Goal: Information Seeking & Learning: Check status

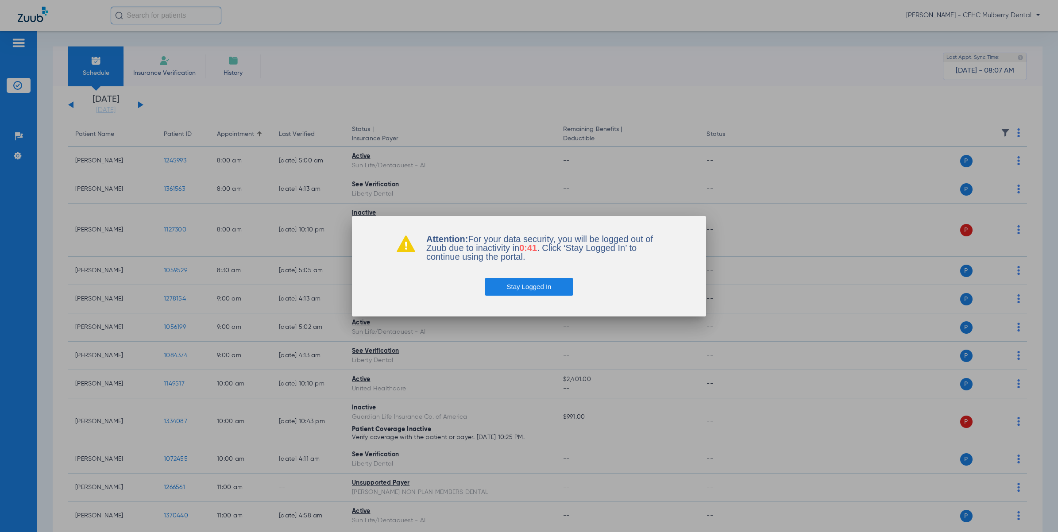
click at [543, 287] on button "Stay Logged In" at bounding box center [529, 287] width 89 height 18
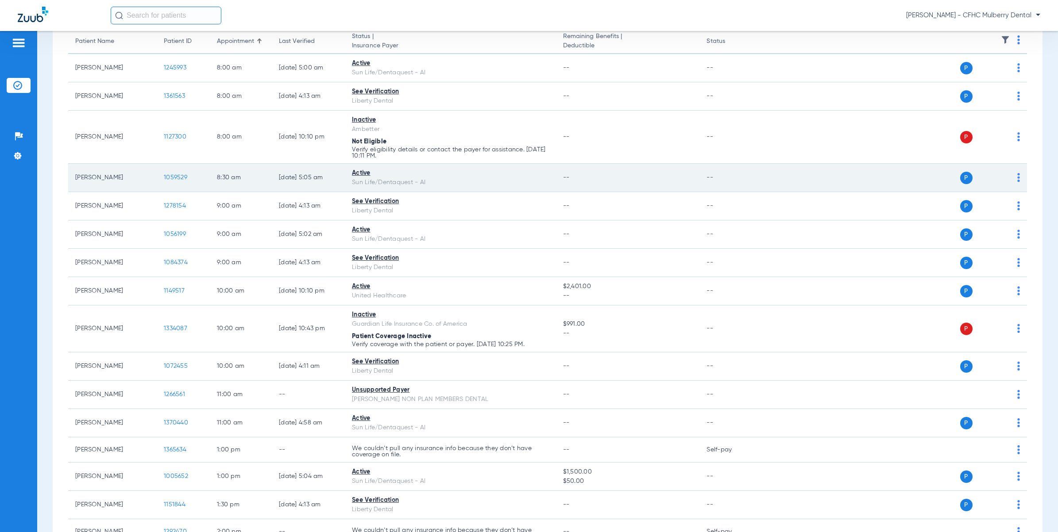
scroll to position [111, 0]
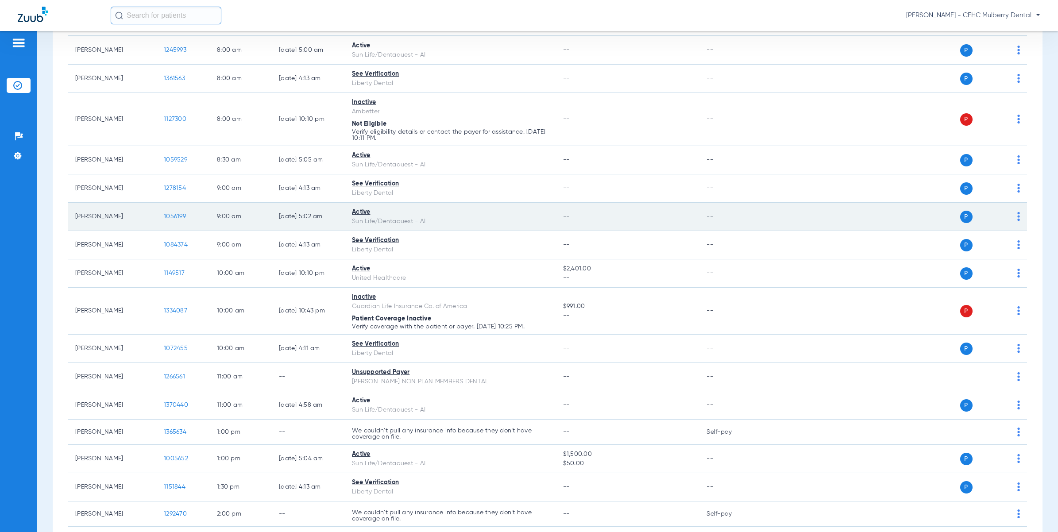
click at [183, 217] on span "1056199" at bounding box center [175, 216] width 22 height 6
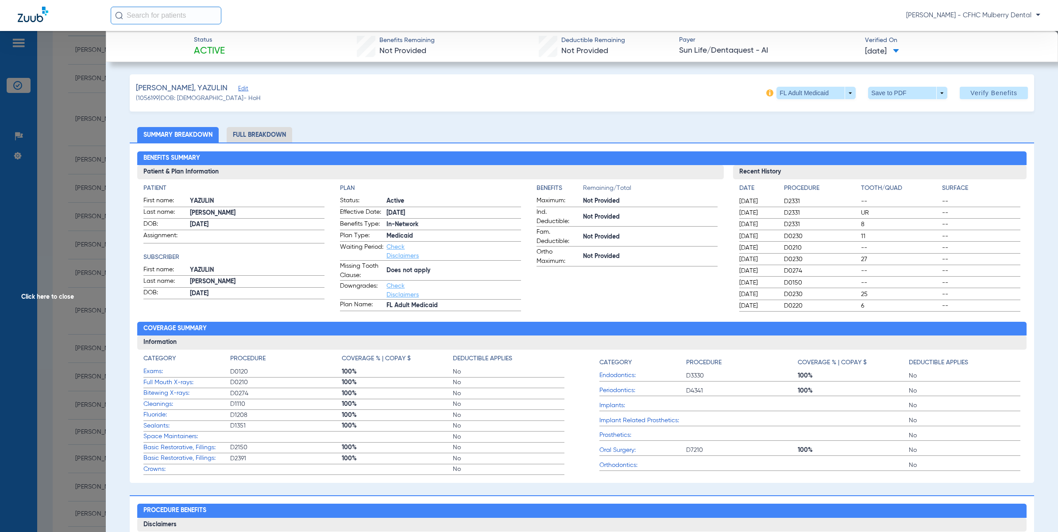
click at [43, 172] on span "Click here to close" at bounding box center [53, 297] width 106 height 532
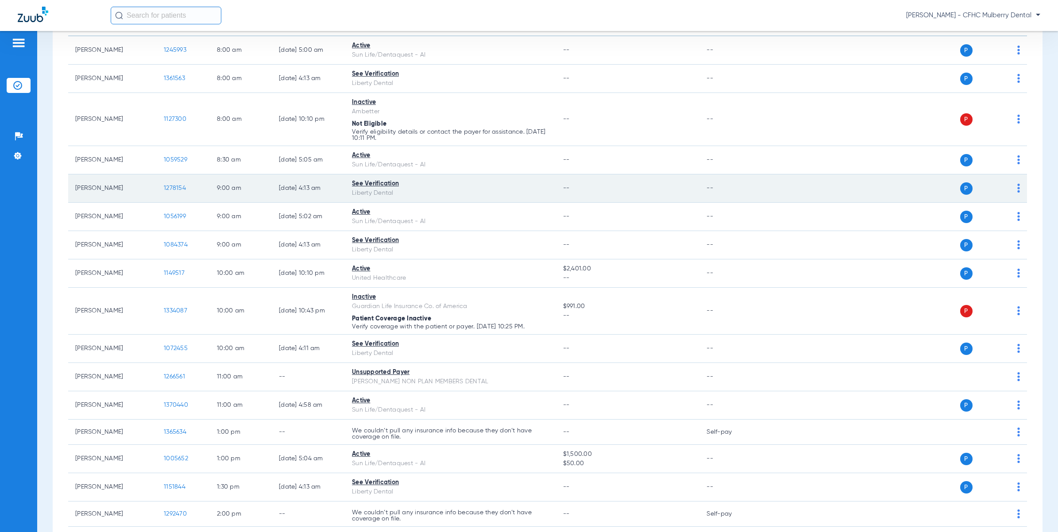
click at [173, 187] on span "1278154" at bounding box center [175, 188] width 22 height 6
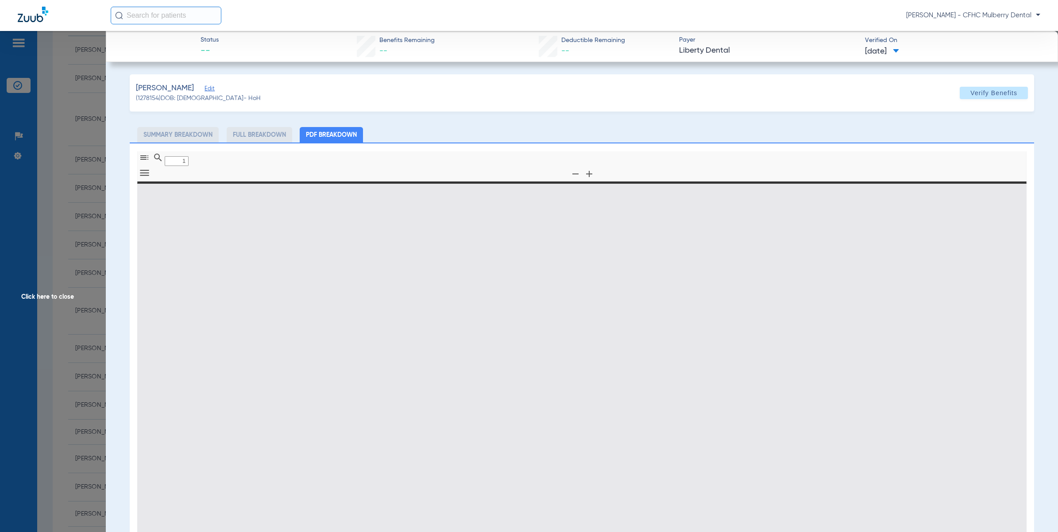
type input "0"
select select "page-width"
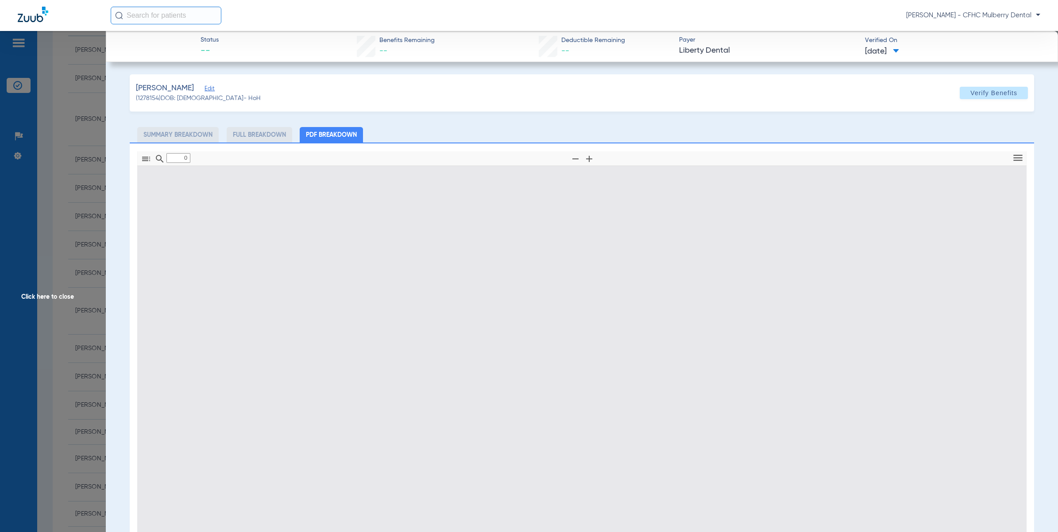
type input "1"
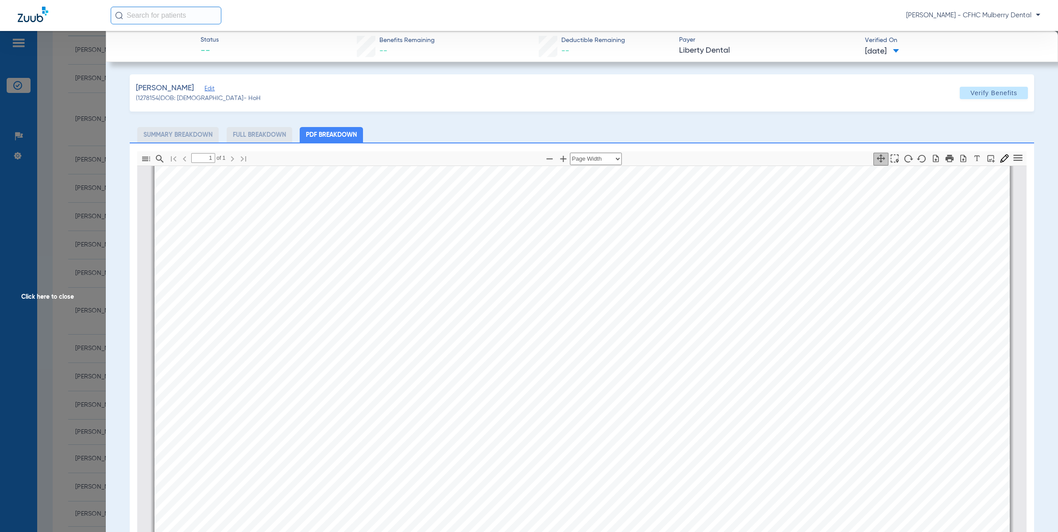
scroll to position [4, 0]
click at [46, 140] on span "Click here to close" at bounding box center [53, 297] width 106 height 532
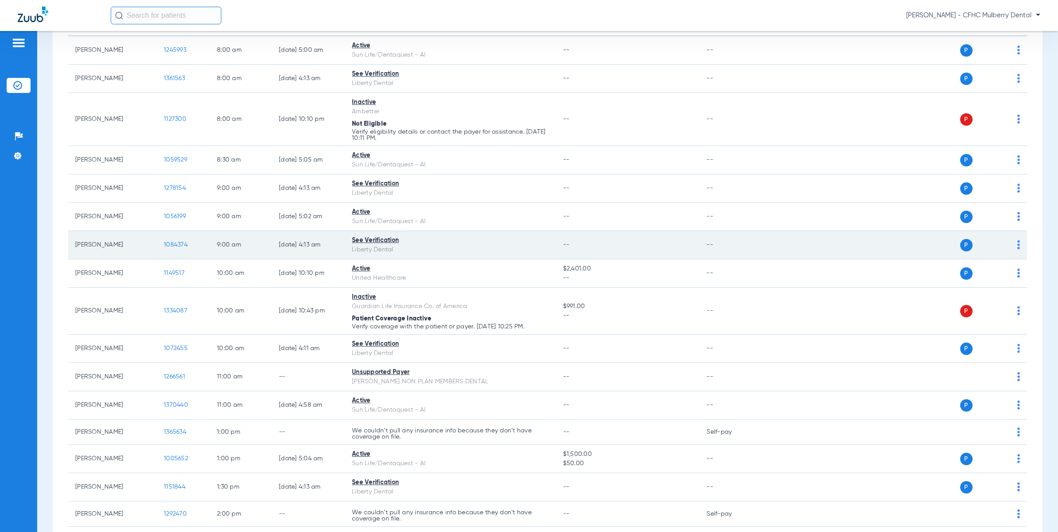
click at [186, 251] on td "1084374" at bounding box center [183, 245] width 53 height 28
click at [184, 245] on span "1084374" at bounding box center [176, 245] width 24 height 6
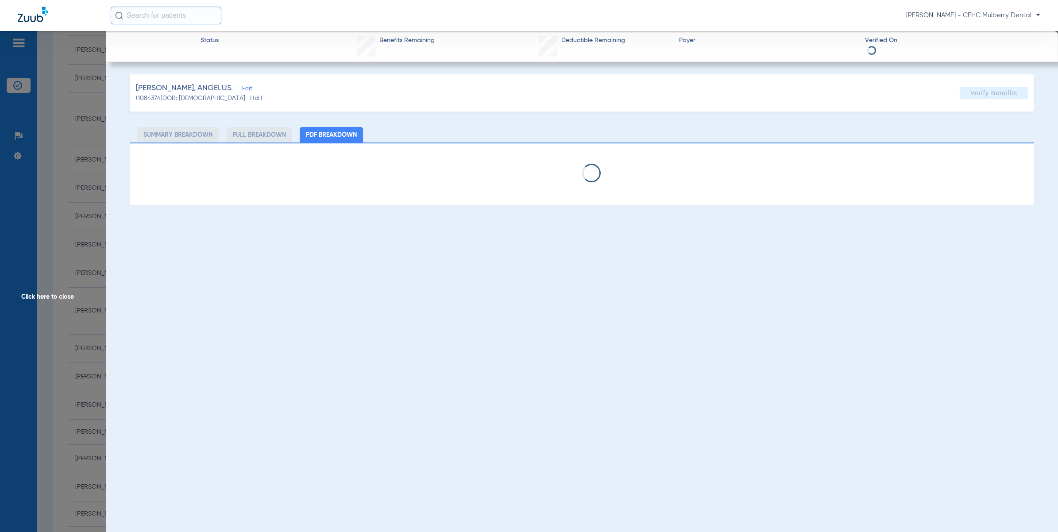
select select "page-width"
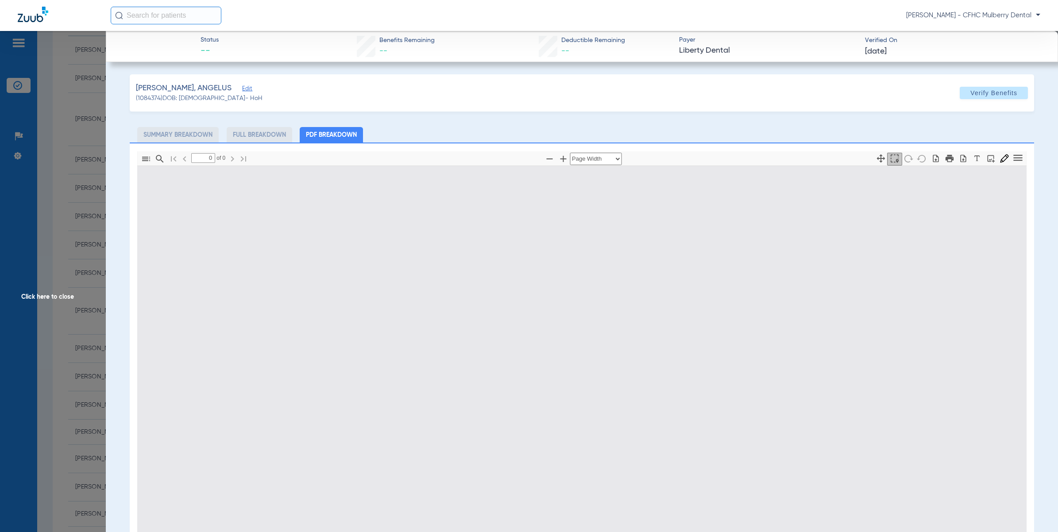
type input "1"
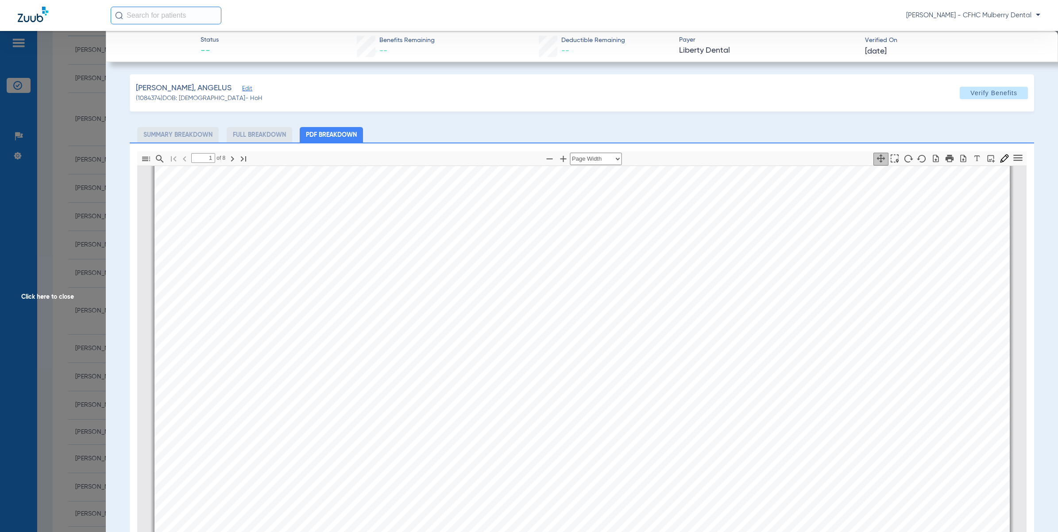
drag, startPoint x: 98, startPoint y: 192, endPoint x: 115, endPoint y: 200, distance: 19.2
click at [98, 192] on span "Click here to close" at bounding box center [53, 297] width 106 height 532
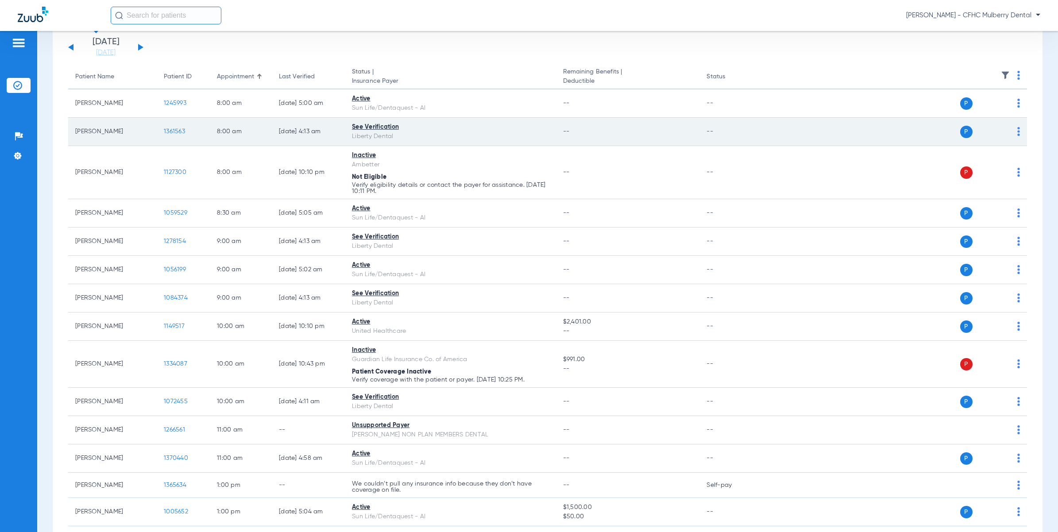
scroll to position [0, 0]
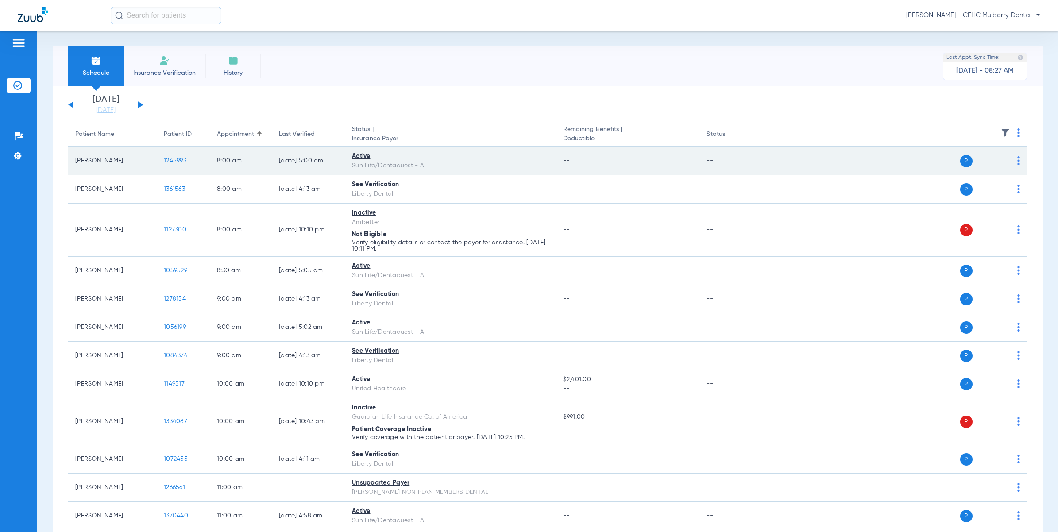
click at [176, 163] on span "1245993" at bounding box center [175, 161] width 23 height 6
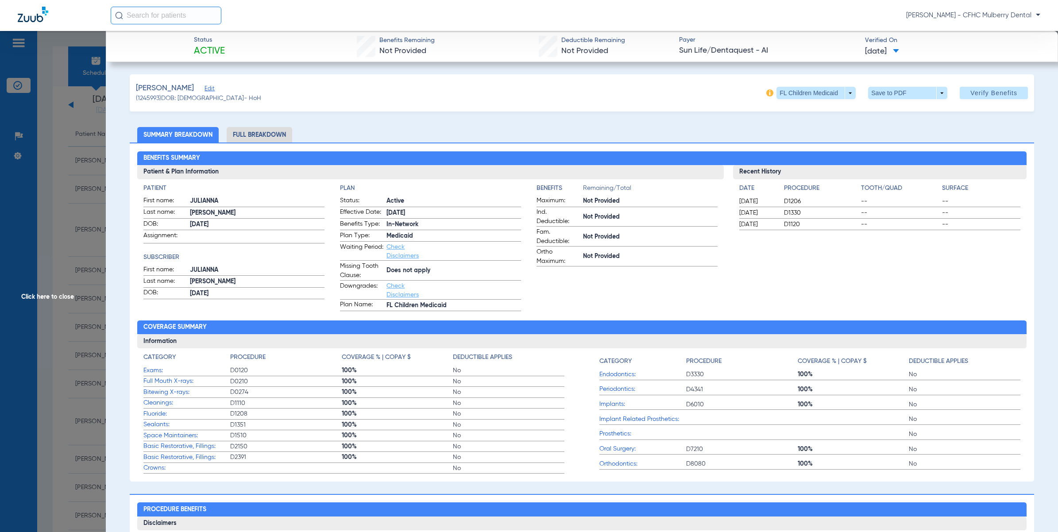
click at [72, 186] on span "Click here to close" at bounding box center [53, 297] width 106 height 532
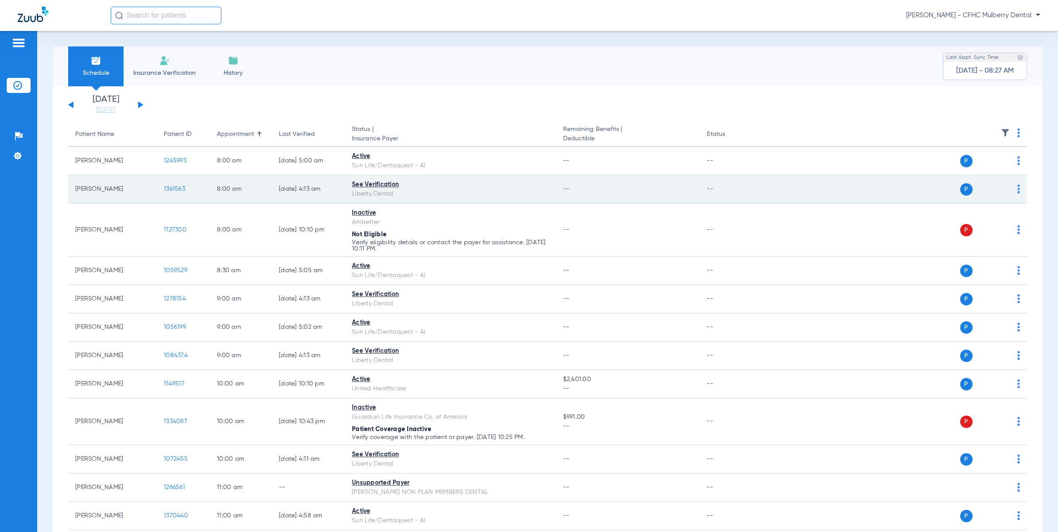
click at [180, 187] on span "1361563" at bounding box center [174, 189] width 21 height 6
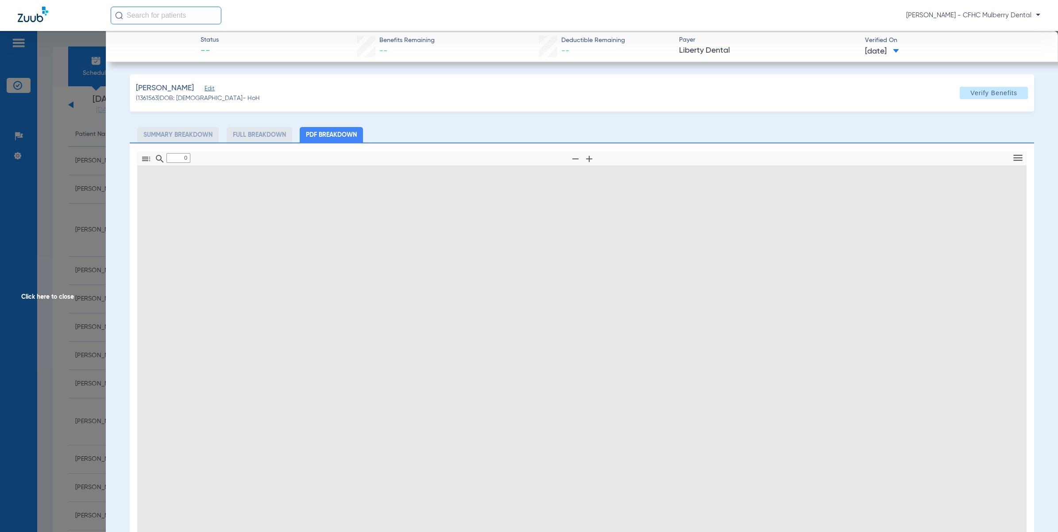
type input "1"
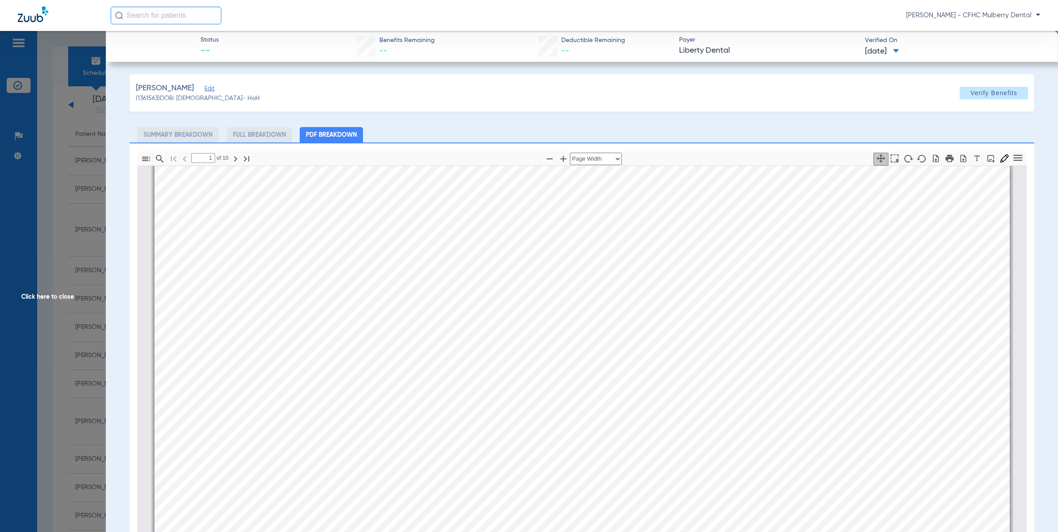
scroll to position [4, 0]
click at [56, 206] on span "Click here to close" at bounding box center [53, 297] width 106 height 532
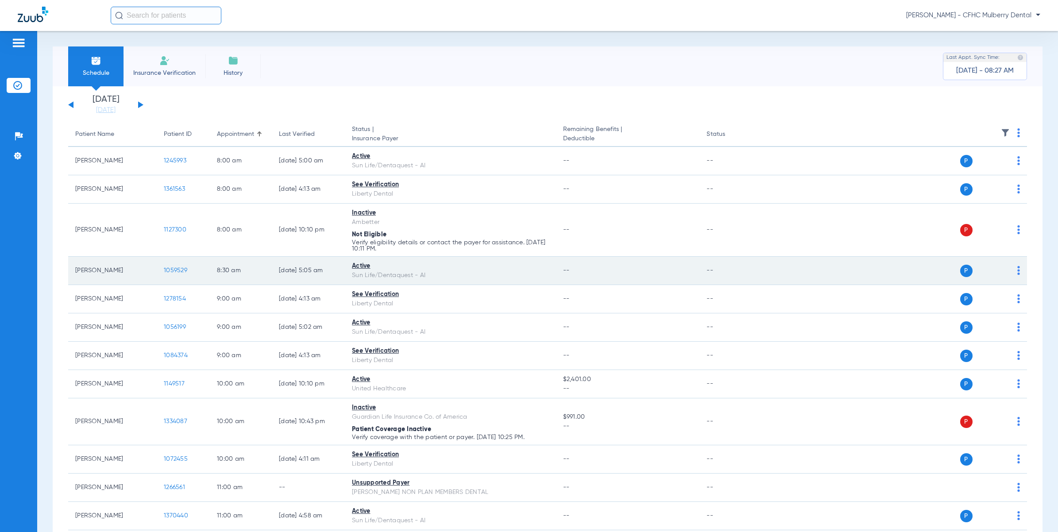
click at [178, 271] on span "1059529" at bounding box center [175, 270] width 23 height 6
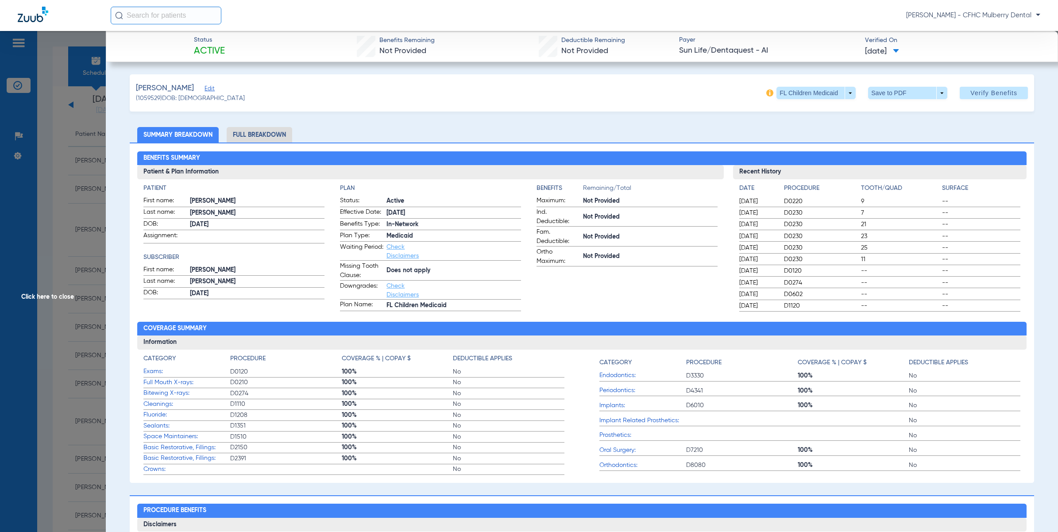
click at [72, 131] on span "Click here to close" at bounding box center [53, 297] width 106 height 532
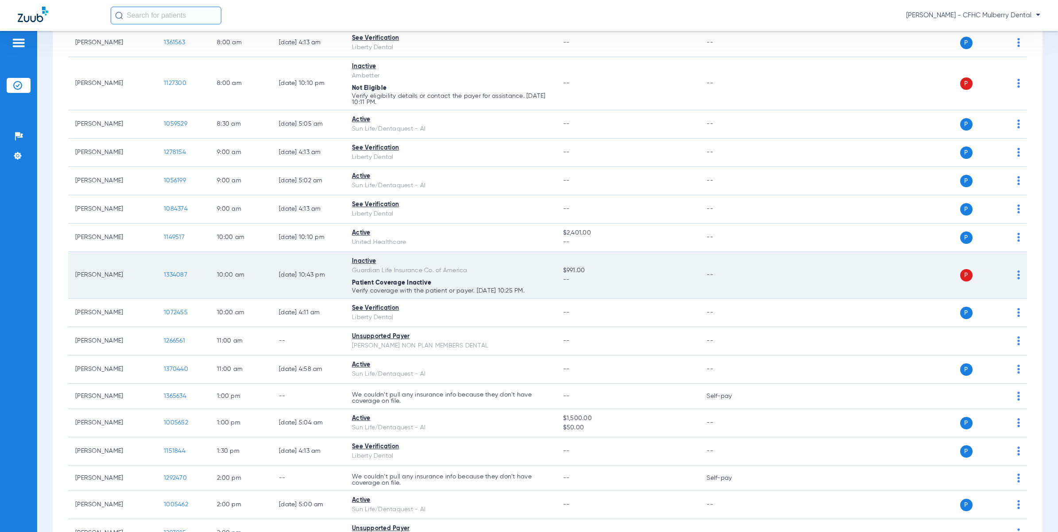
scroll to position [166, 0]
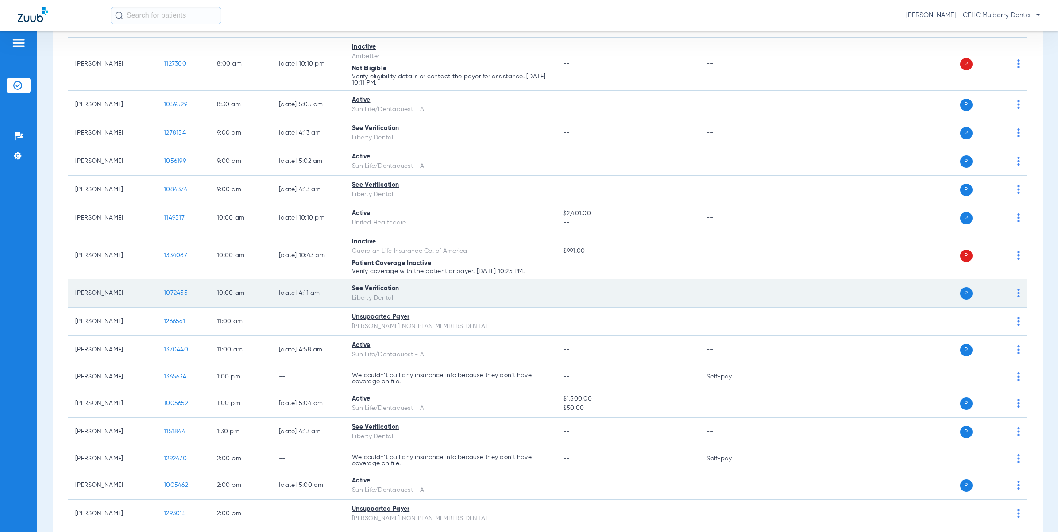
click at [173, 296] on span "1072455" at bounding box center [176, 293] width 24 height 6
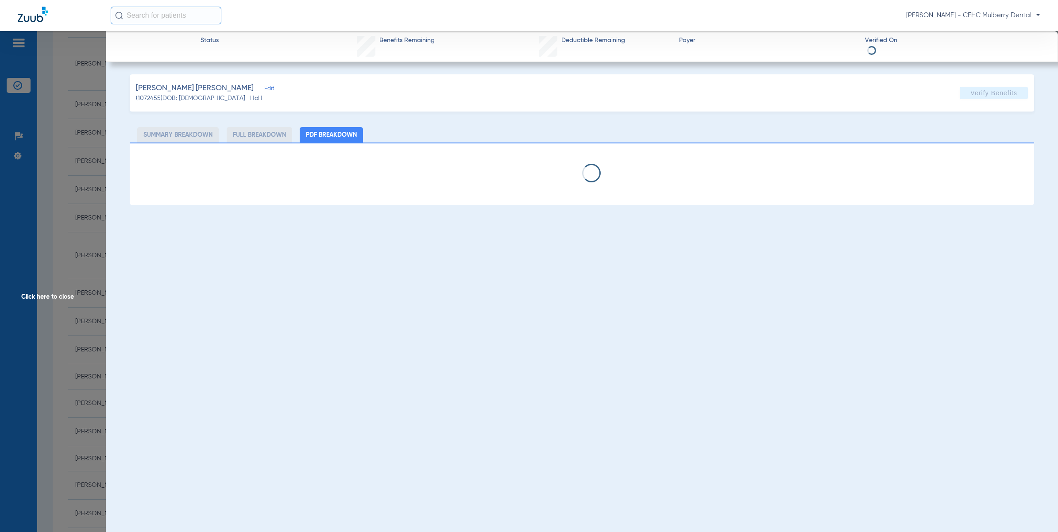
select select "page-width"
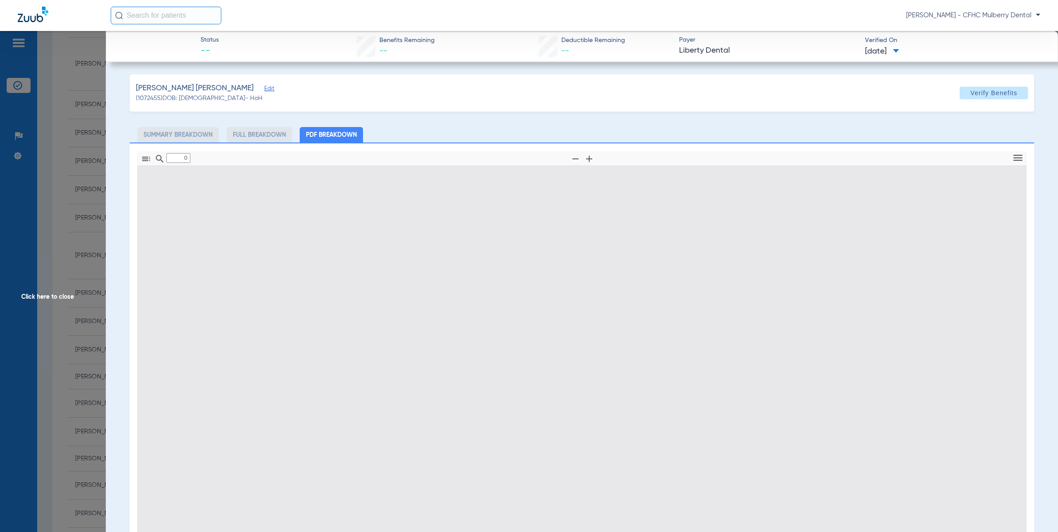
type input "1"
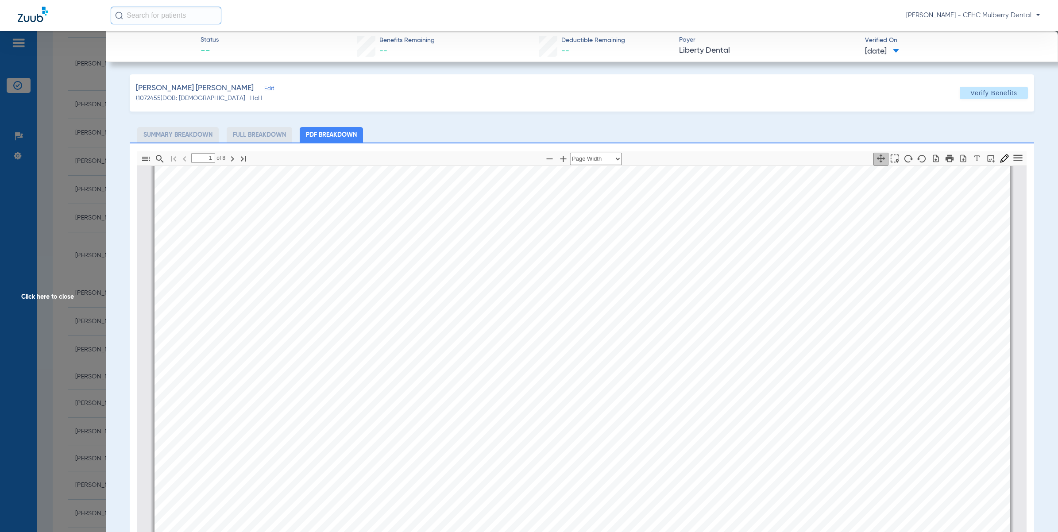
scroll to position [4, 0]
click at [34, 171] on span "Click here to close" at bounding box center [53, 297] width 106 height 532
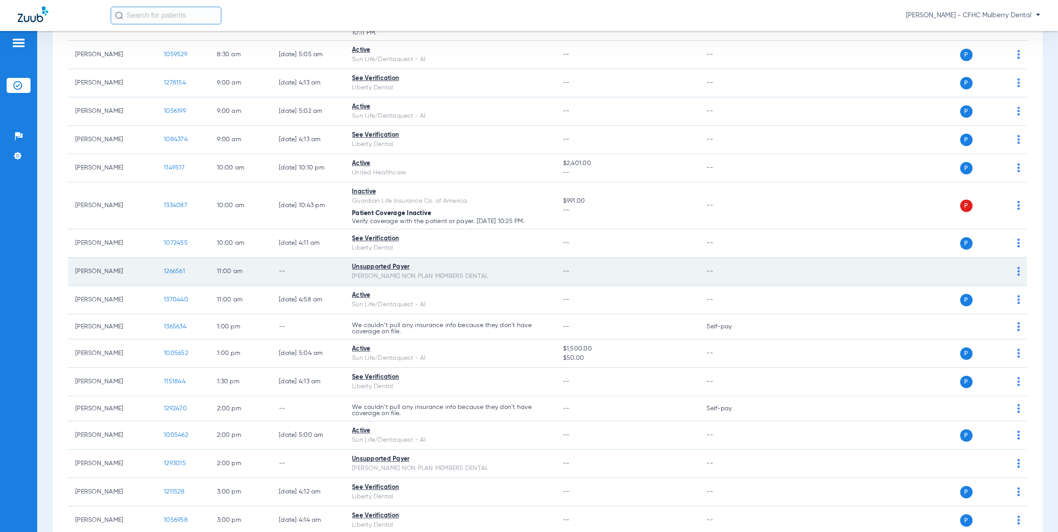
scroll to position [221, 0]
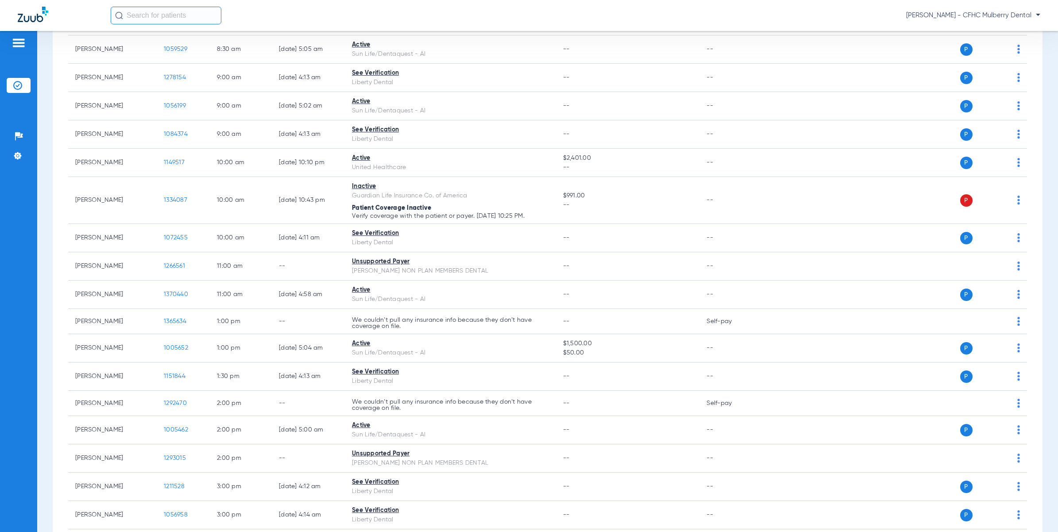
click at [29, 178] on div "Patients Insurance Verification Setup Help Center Settings" at bounding box center [18, 297] width 37 height 532
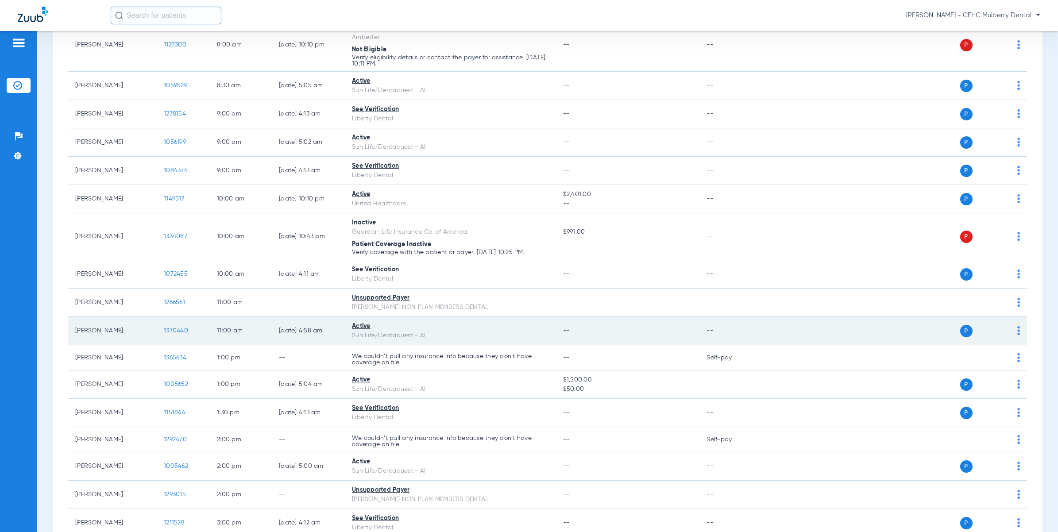
scroll to position [166, 0]
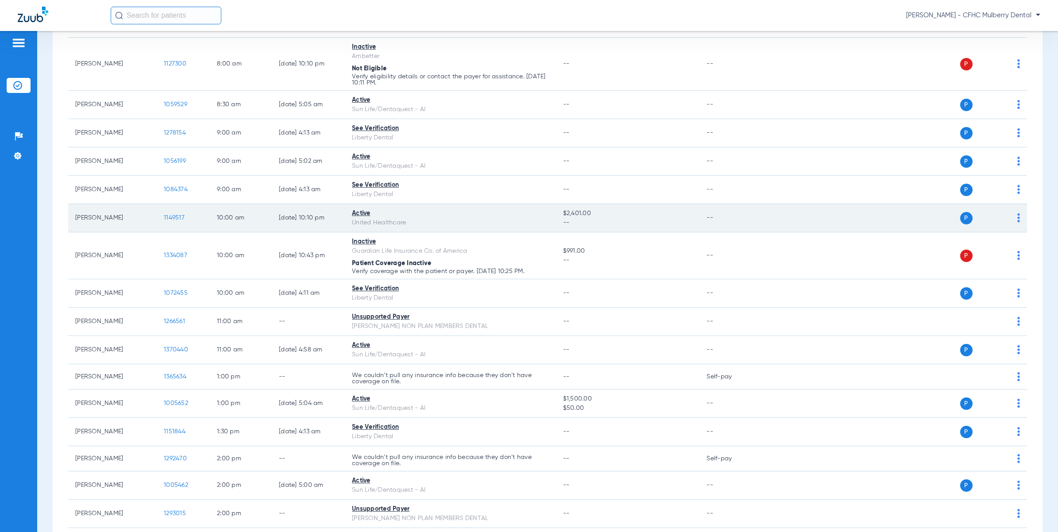
click at [167, 216] on span "1149517" at bounding box center [174, 218] width 21 height 6
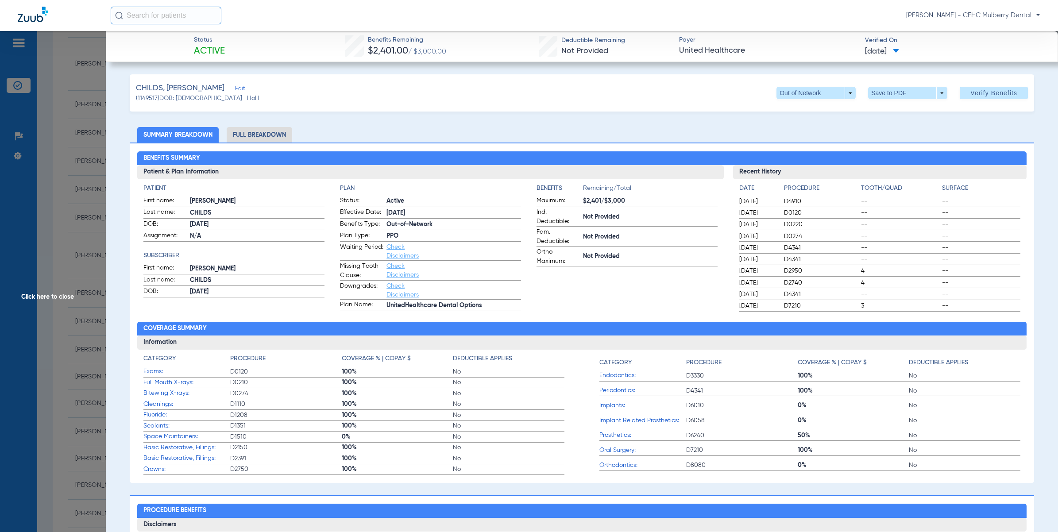
click at [63, 182] on span "Click here to close" at bounding box center [53, 297] width 106 height 532
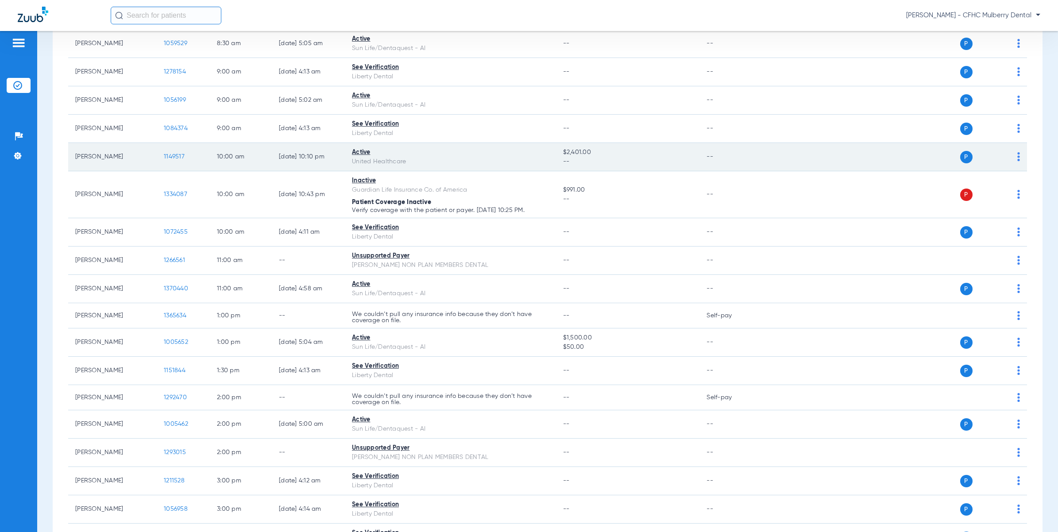
scroll to position [221, 0]
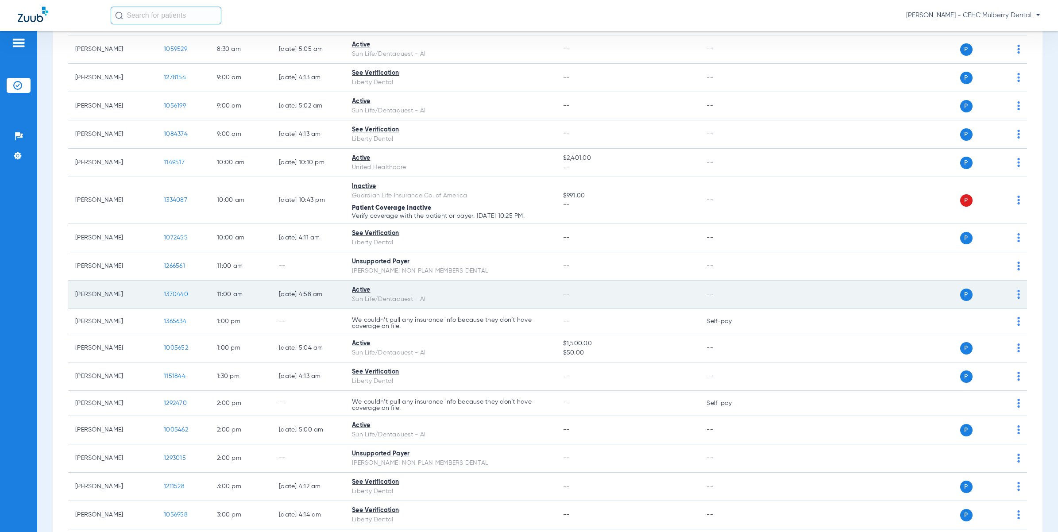
drag, startPoint x: 175, startPoint y: 285, endPoint x: 177, endPoint y: 291, distance: 6.4
click at [175, 290] on td "1370440" at bounding box center [183, 295] width 53 height 28
click at [177, 291] on span "1370440" at bounding box center [176, 294] width 24 height 6
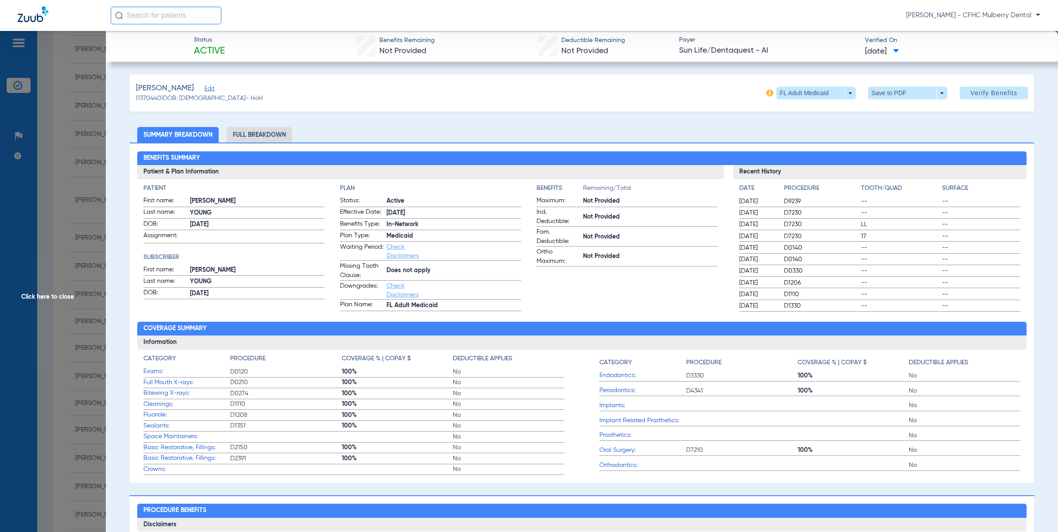
click at [49, 288] on span "Click here to close" at bounding box center [53, 297] width 106 height 532
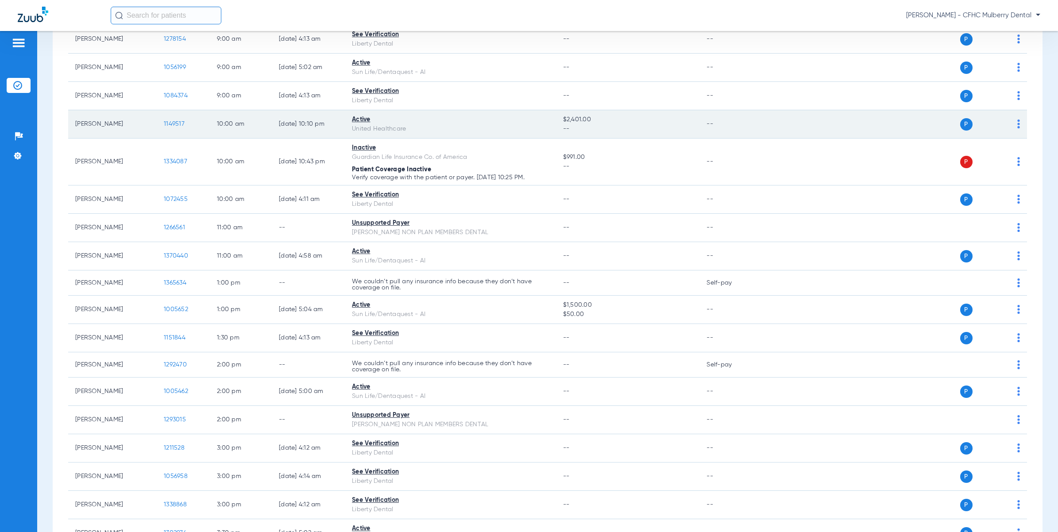
scroll to position [277, 0]
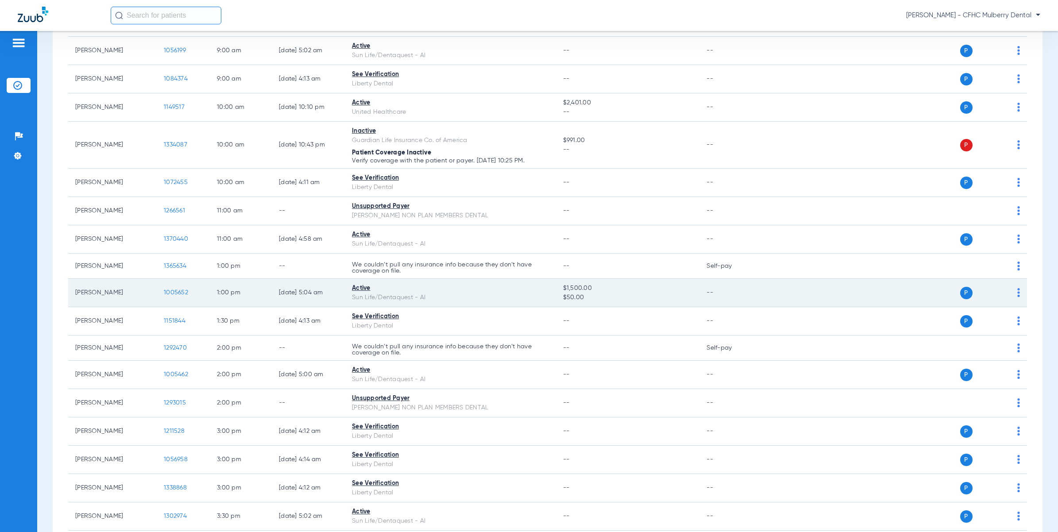
click at [180, 293] on span "1005652" at bounding box center [176, 292] width 24 height 6
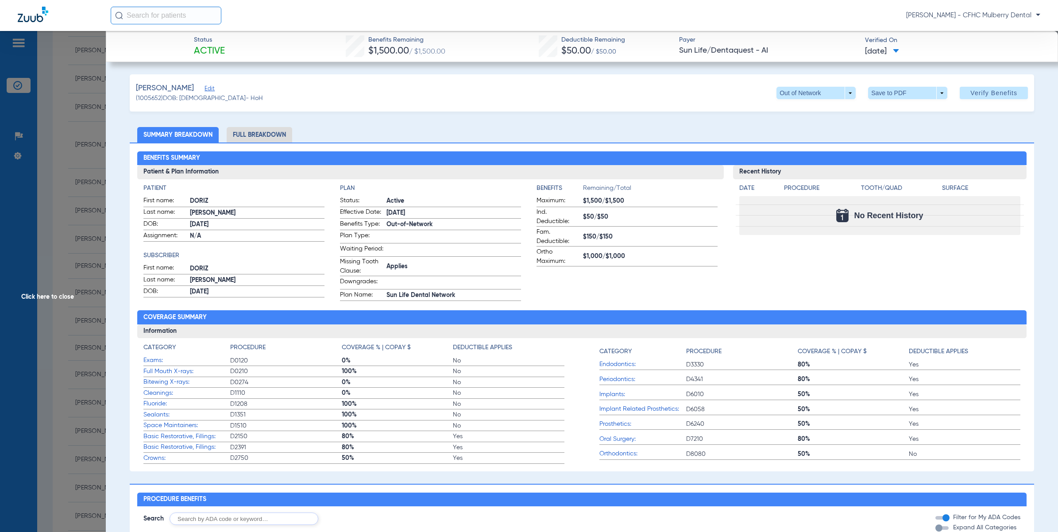
click at [91, 186] on span "Click here to close" at bounding box center [53, 297] width 106 height 532
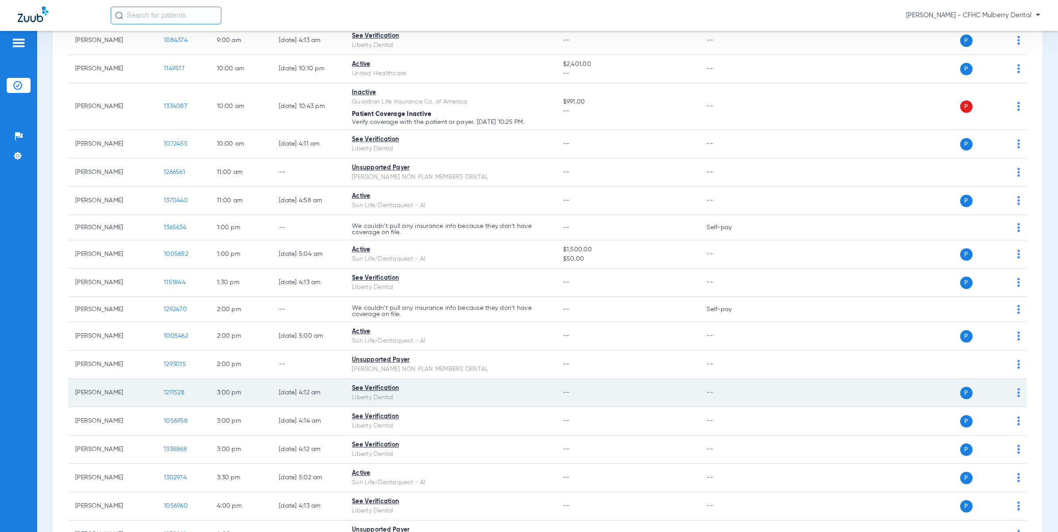
scroll to position [332, 0]
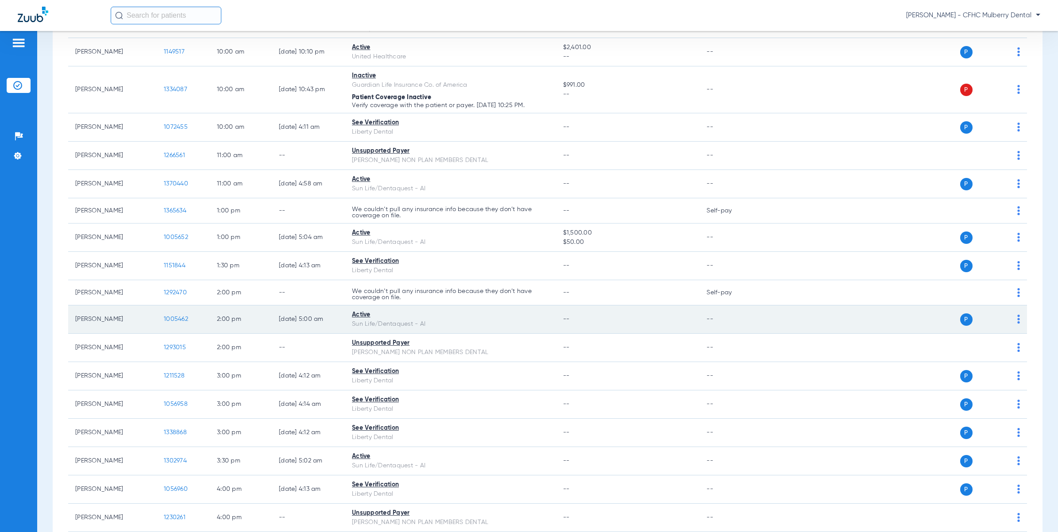
click at [174, 320] on span "1005462" at bounding box center [176, 319] width 24 height 6
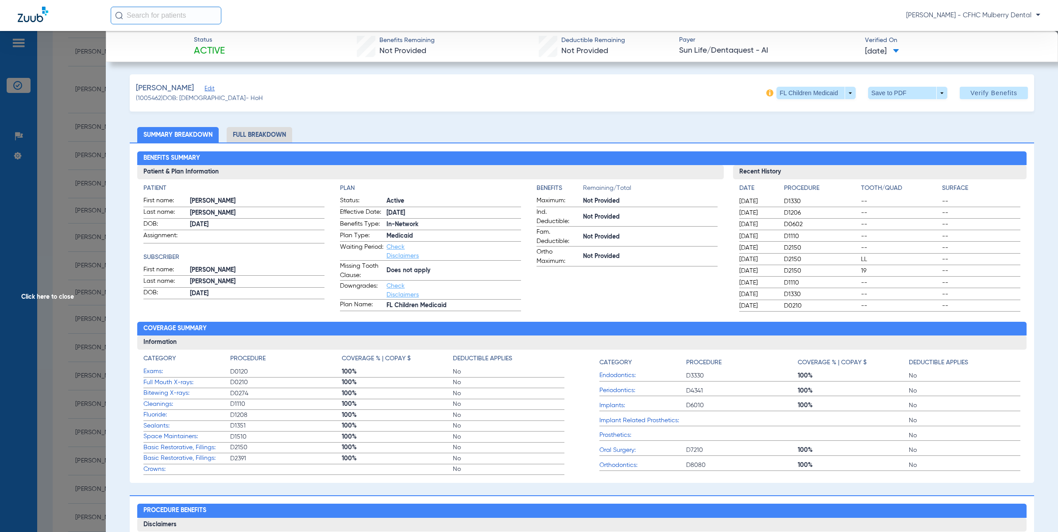
click at [69, 158] on span "Click here to close" at bounding box center [53, 297] width 106 height 532
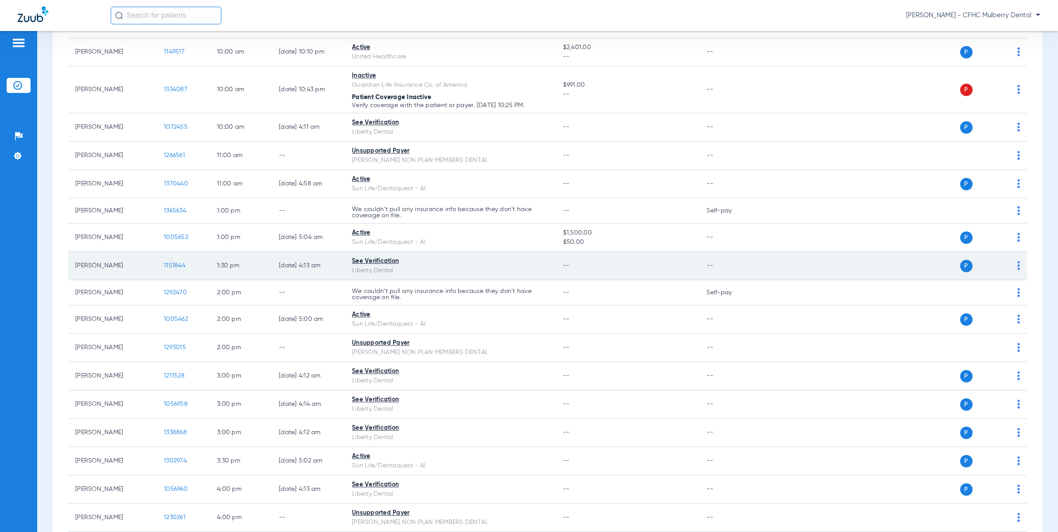
click at [180, 269] on span "1151844" at bounding box center [175, 265] width 22 height 6
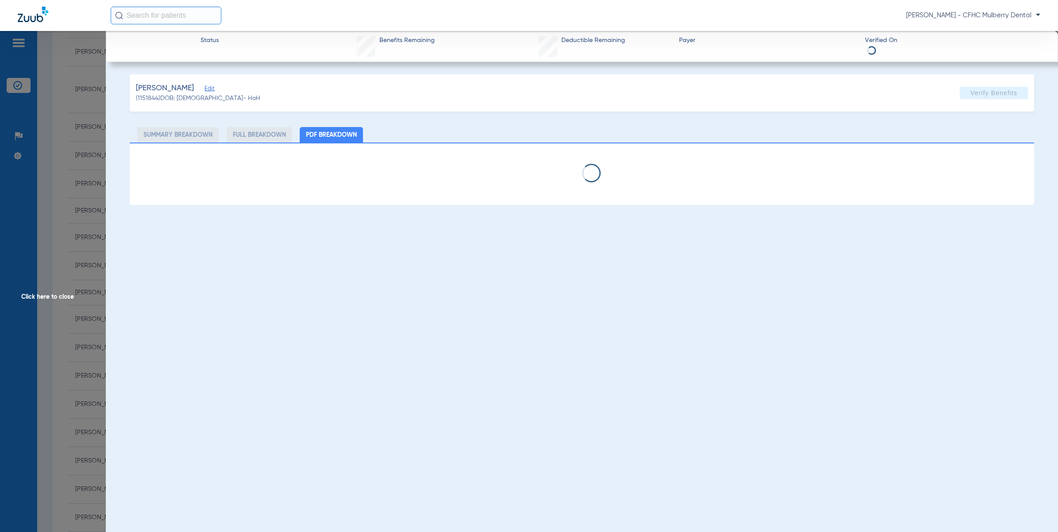
select select "page-width"
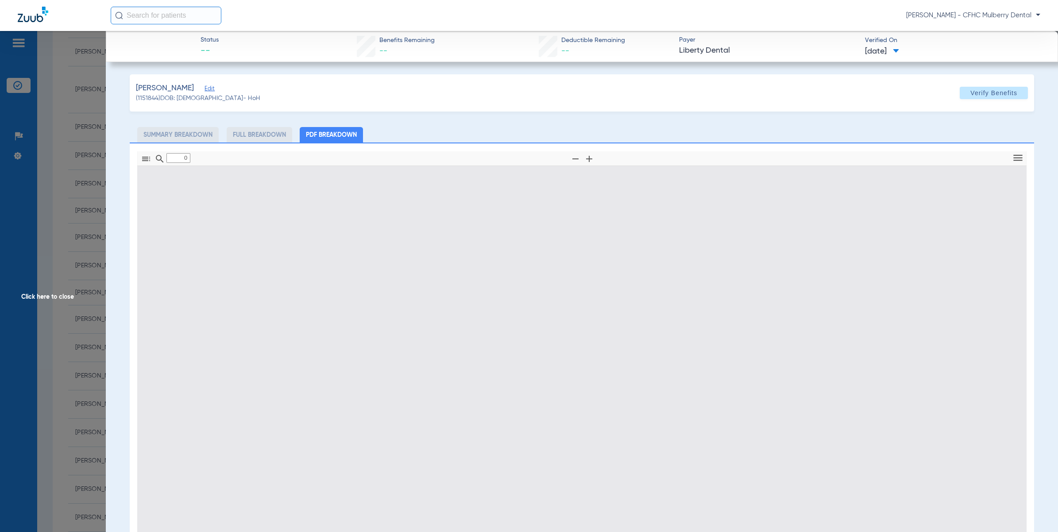
type input "1"
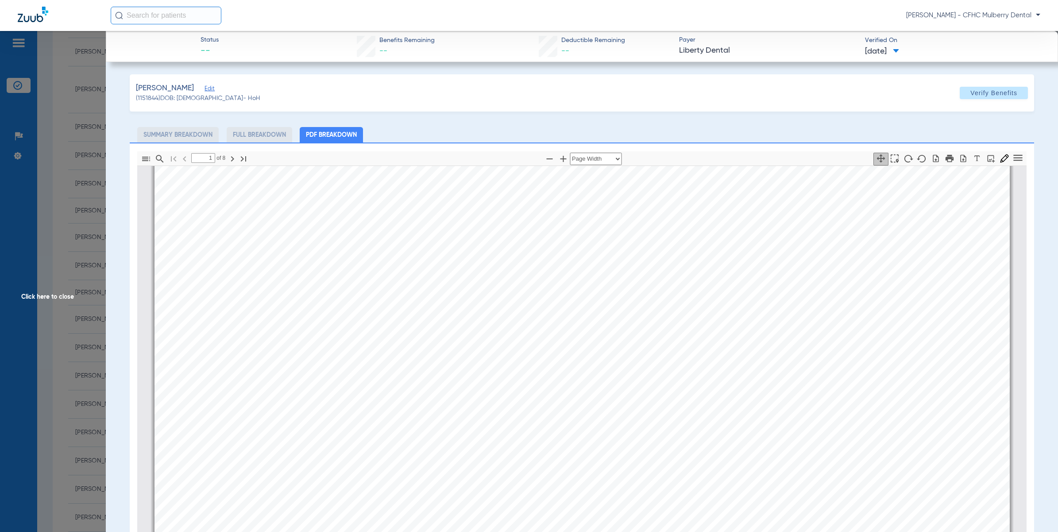
scroll to position [4, 0]
click at [108, 370] on app-member-insurance-verification-view "Status -- Benefits Remaining -- Deductible Remaining -- Payer Liberty Dental Ve…" at bounding box center [582, 361] width 952 height 660
click at [79, 364] on span "Click here to close" at bounding box center [53, 297] width 106 height 532
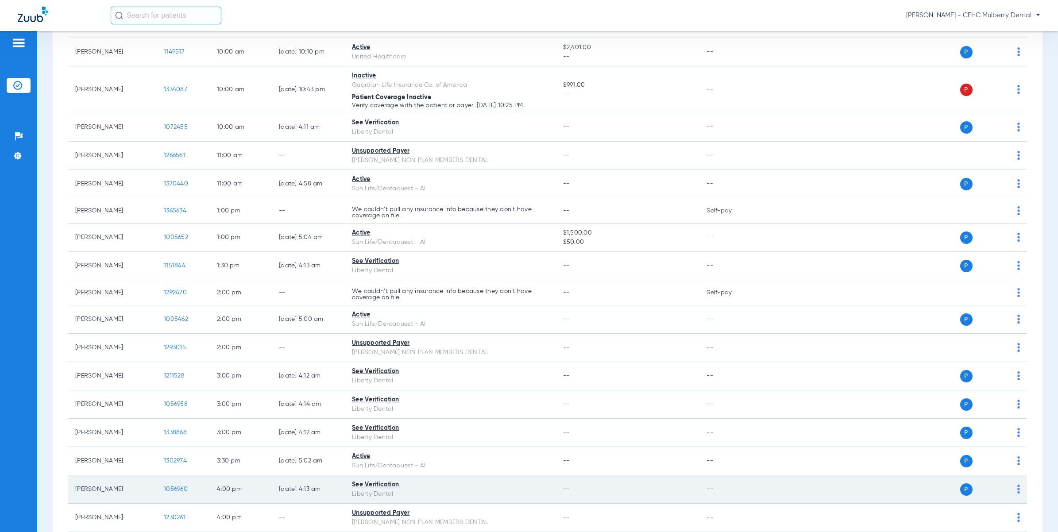
click at [165, 488] on span "1056960" at bounding box center [176, 489] width 24 height 6
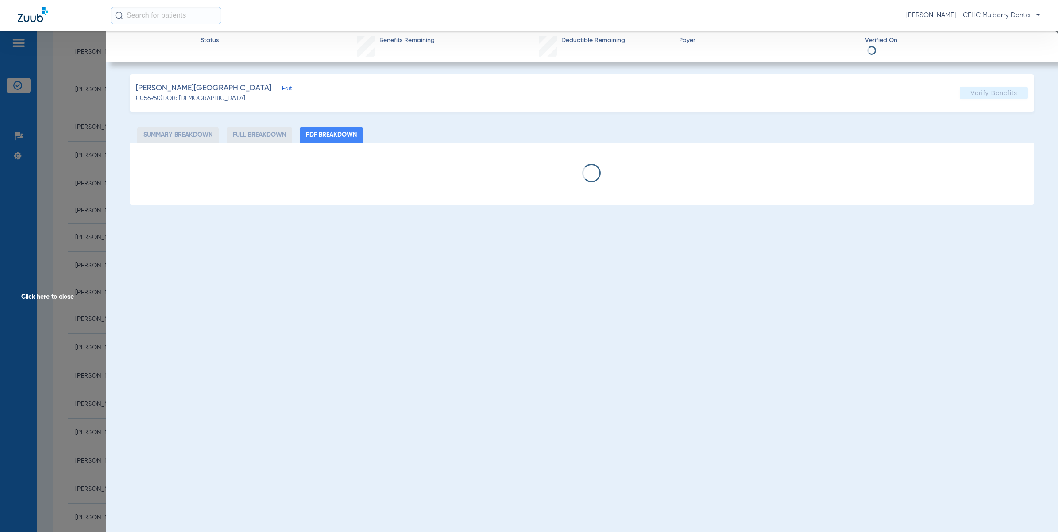
select select "page-width"
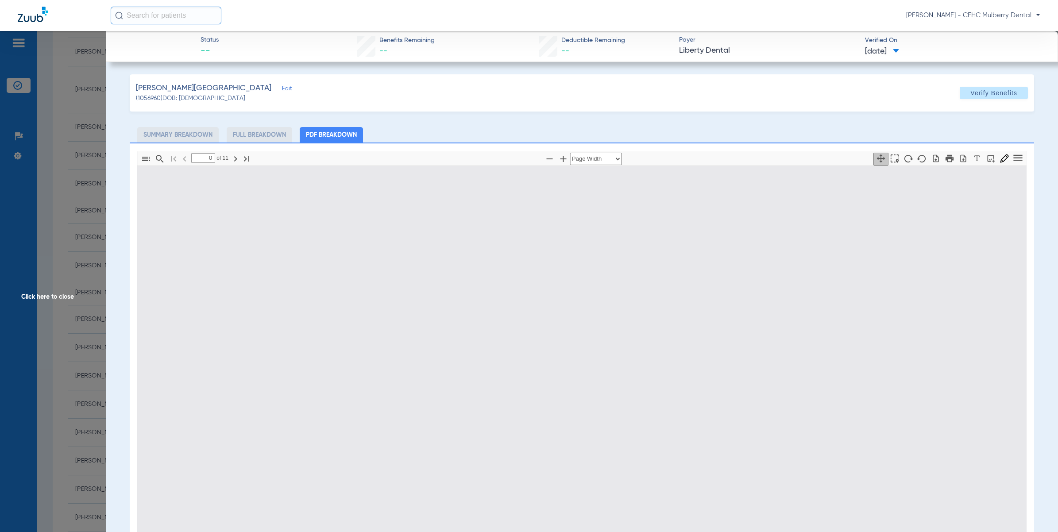
type input "1"
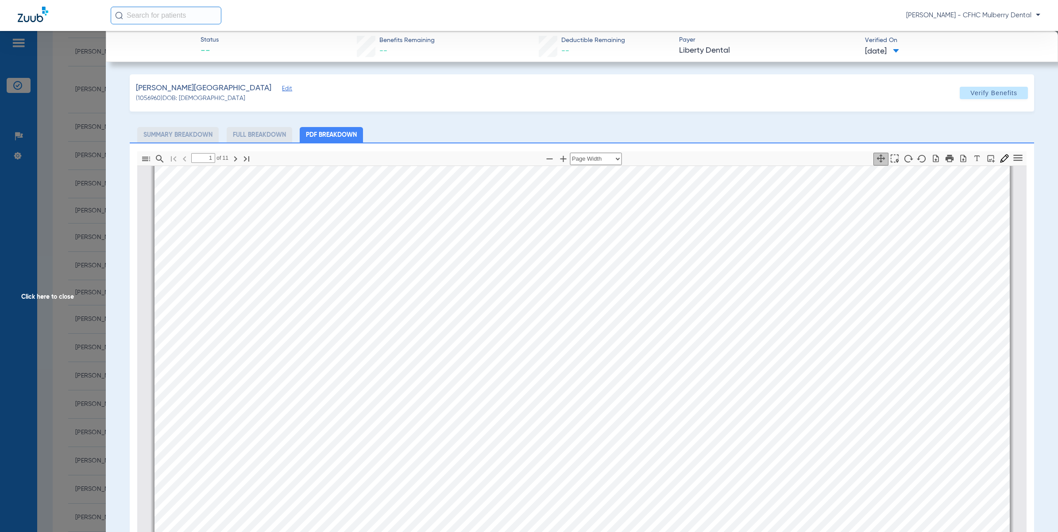
scroll to position [332, 0]
drag, startPoint x: 750, startPoint y: 522, endPoint x: 743, endPoint y: 509, distance: 15.0
click at [750, 522] on div "Information provided below will be cross-checked with member eligibility record…" at bounding box center [581, 468] width 855 height 605
click at [90, 138] on span "Click here to close" at bounding box center [53, 297] width 106 height 532
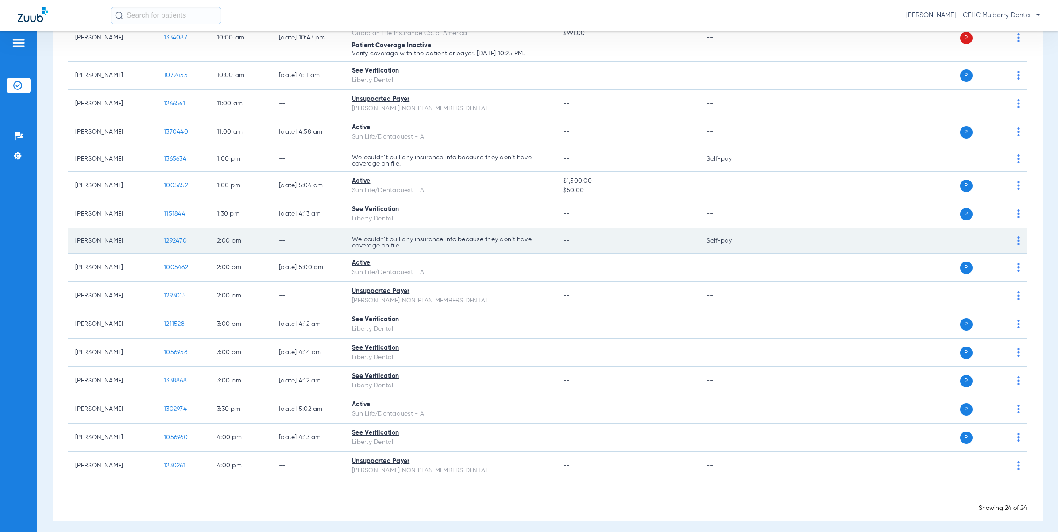
scroll to position [390, 0]
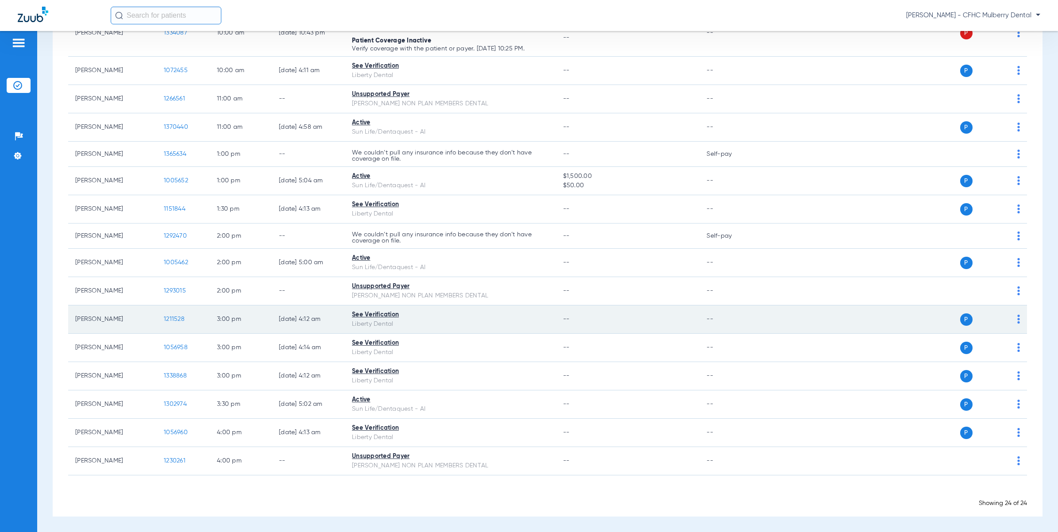
drag, startPoint x: 164, startPoint y: 322, endPoint x: 169, endPoint y: 321, distance: 4.9
click at [169, 321] on span "1211528" at bounding box center [174, 319] width 21 height 6
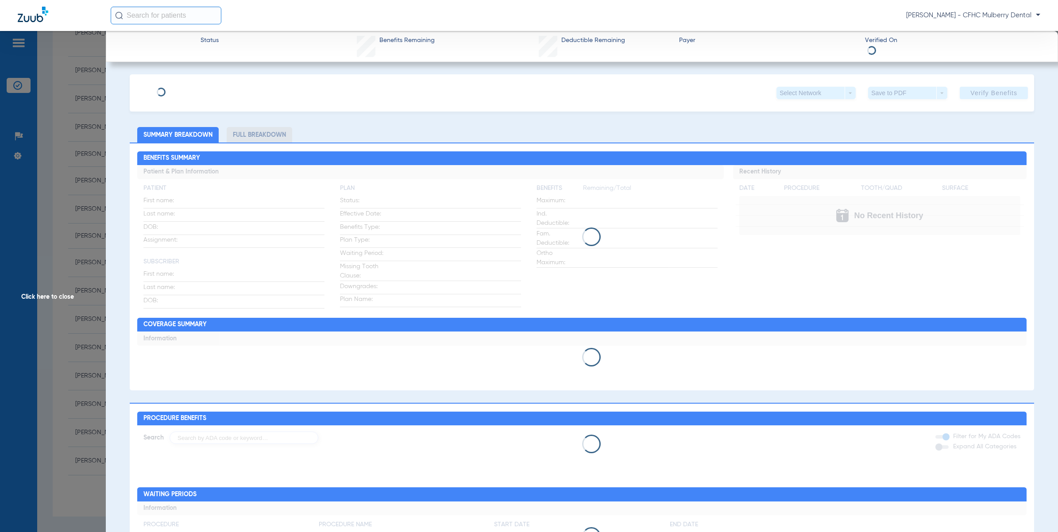
click at [169, 321] on div "Click here to close" at bounding box center [529, 297] width 1058 height 532
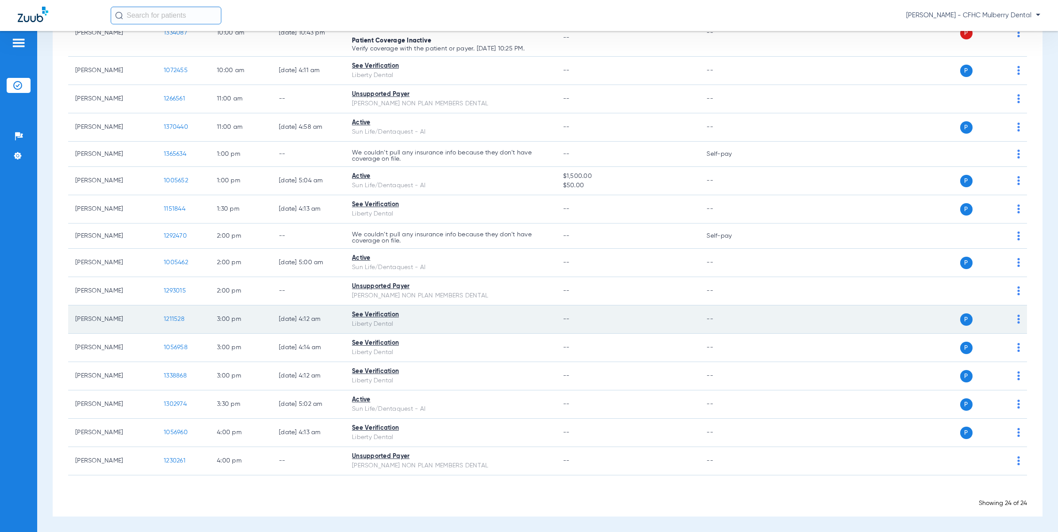
click at [177, 313] on td "1211528" at bounding box center [183, 319] width 53 height 28
click at [175, 317] on span "1211528" at bounding box center [174, 319] width 21 height 6
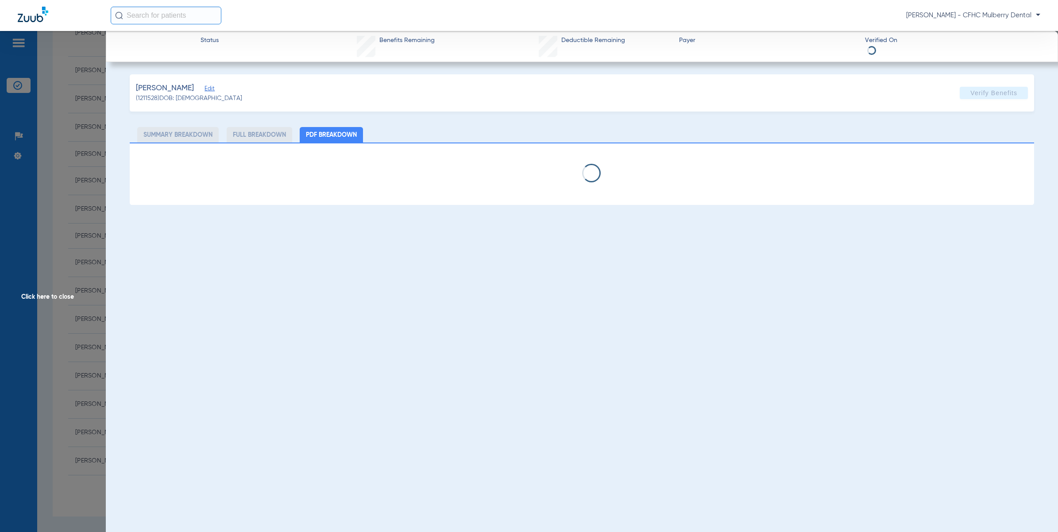
select select "page-width"
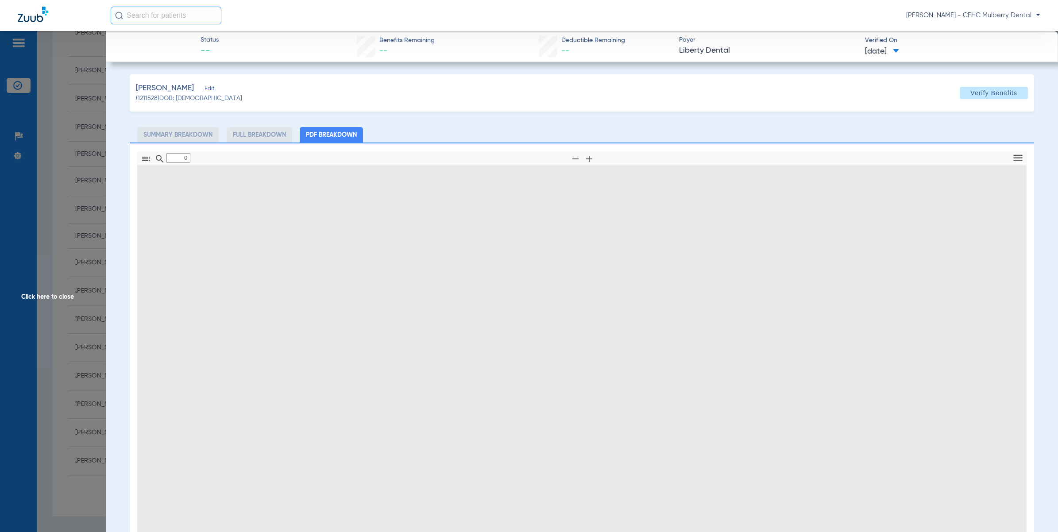
type input "1"
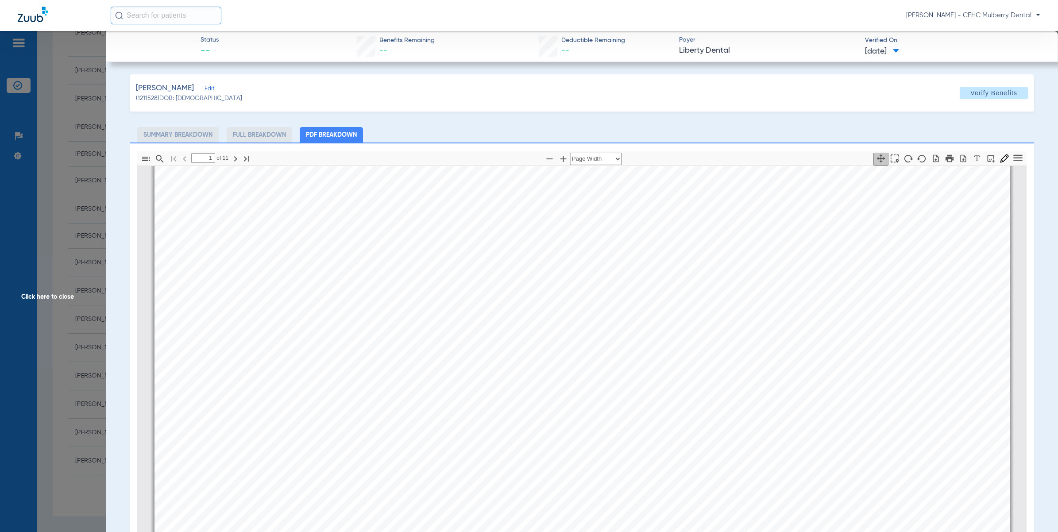
click at [445, 262] on span "Eligibility" at bounding box center [459, 259] width 29 height 8
click at [448, 262] on span "Eligibility" at bounding box center [459, 260] width 29 height 8
click at [514, 264] on div "Information provided below will be cross-checked with member eligibility record…" at bounding box center [581, 469] width 855 height 605
click at [447, 264] on div "Information provided below will be cross-checked with member eligibility record…" at bounding box center [581, 469] width 855 height 605
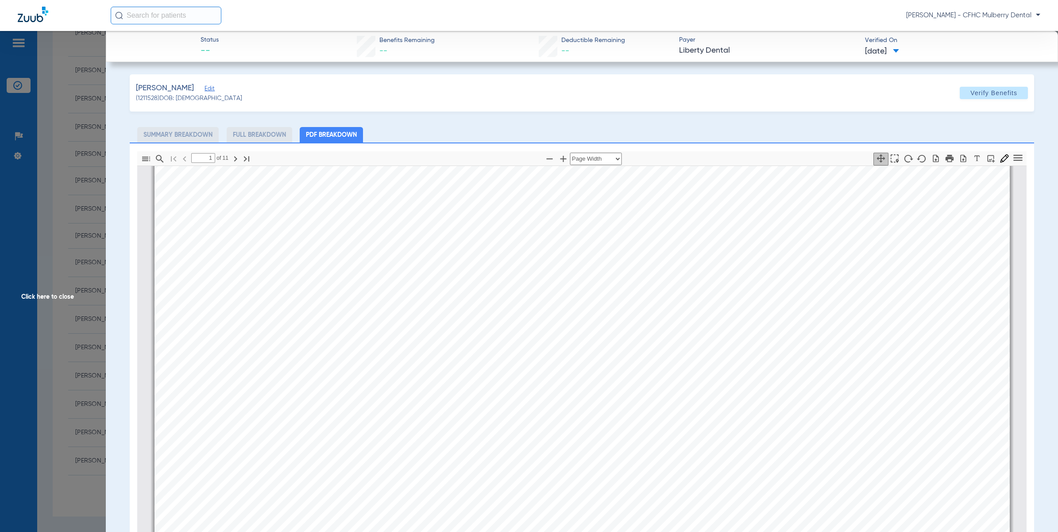
scroll to position [114, 0]
